Goal: Register for event/course

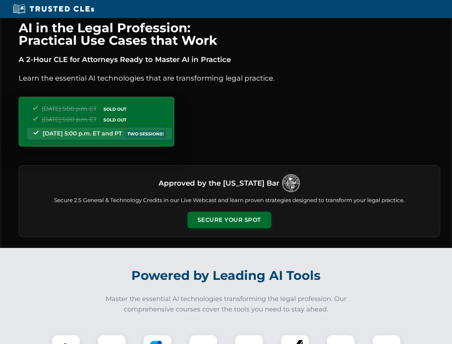
click at [229, 220] on button "Secure Your Spot" at bounding box center [230, 220] width 84 height 16
click at [66, 339] on img at bounding box center [66, 348] width 21 height 21
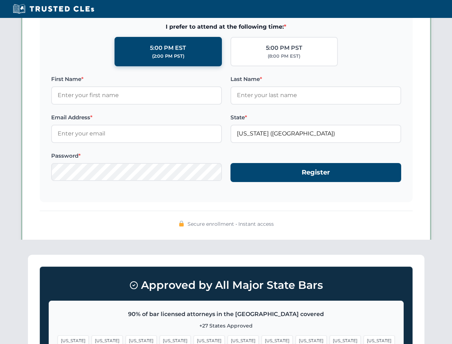
click at [262, 339] on span "[US_STATE]" at bounding box center [277, 340] width 31 height 10
click at [330, 339] on span "[US_STATE]" at bounding box center [345, 340] width 31 height 10
